Goal: Information Seeking & Learning: Learn about a topic

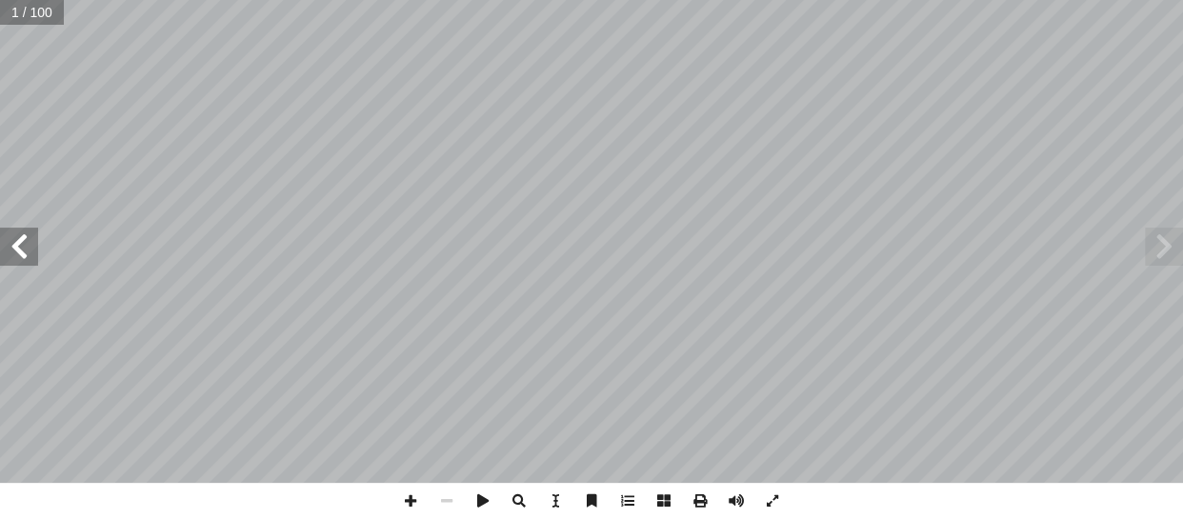
click at [32, 256] on span at bounding box center [19, 247] width 38 height 38
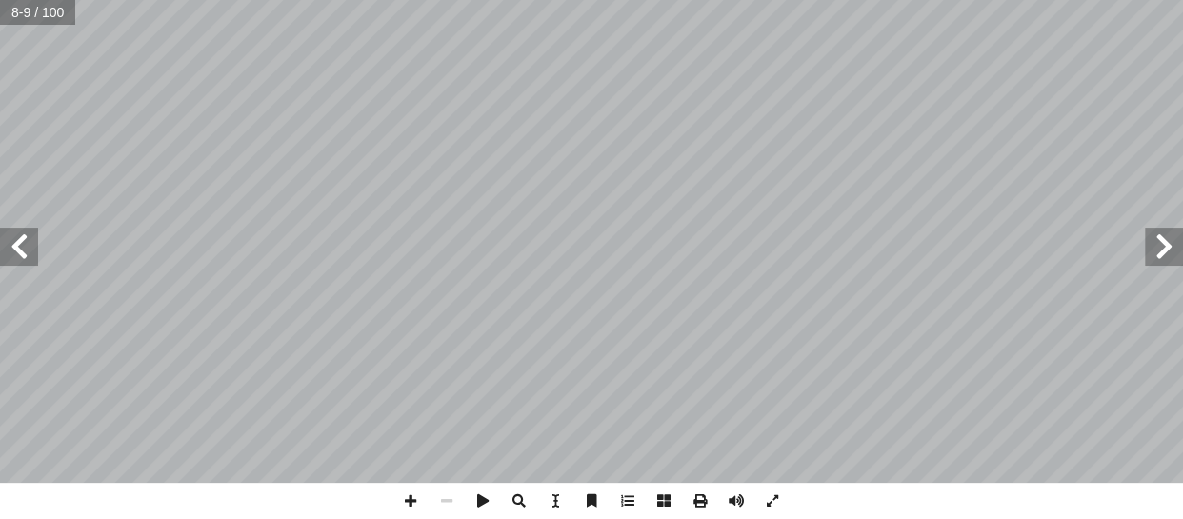
click at [32, 256] on span at bounding box center [19, 247] width 38 height 38
click at [29, 232] on span at bounding box center [19, 247] width 38 height 38
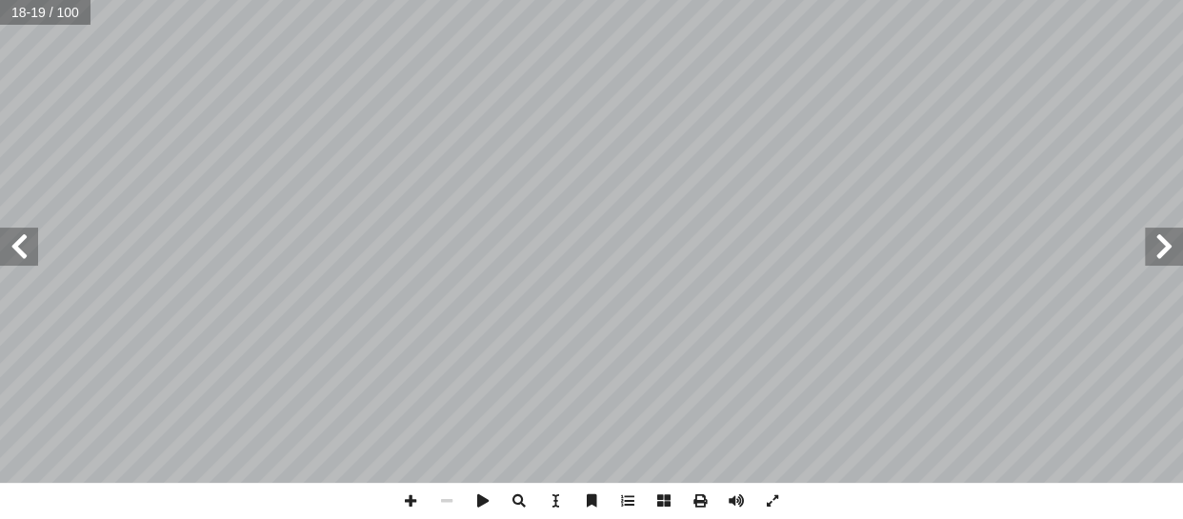
click at [29, 232] on span at bounding box center [19, 247] width 38 height 38
click at [27, 246] on span at bounding box center [19, 247] width 38 height 38
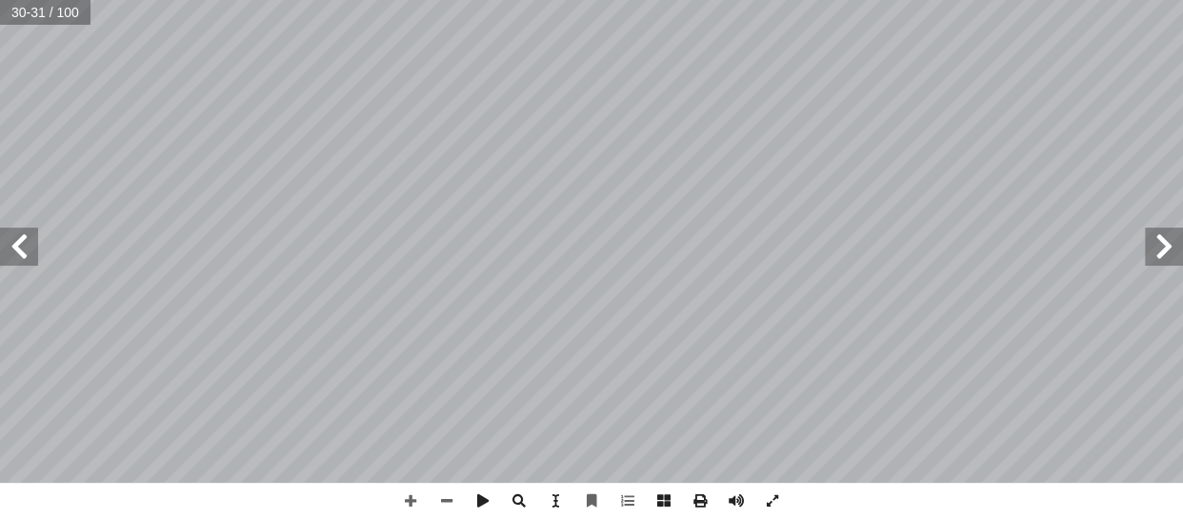
click at [22, 251] on span at bounding box center [19, 247] width 38 height 38
click at [8, 249] on span at bounding box center [19, 247] width 38 height 38
click at [1172, 251] on span at bounding box center [1164, 247] width 38 height 38
click at [410, 501] on span at bounding box center [410, 501] width 36 height 36
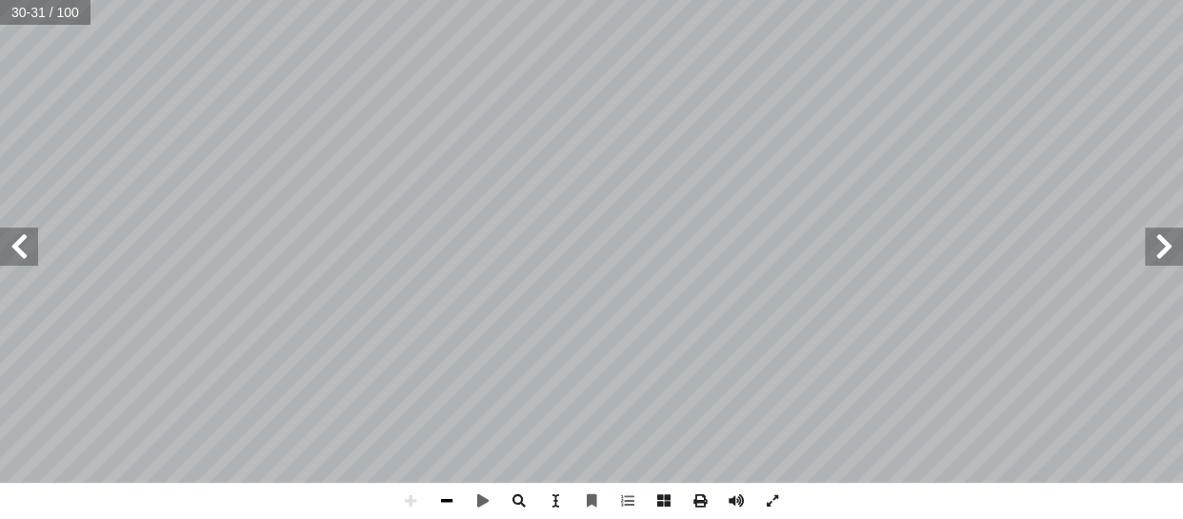
click at [451, 504] on span at bounding box center [447, 501] width 36 height 36
click at [28, 251] on span at bounding box center [19, 247] width 38 height 38
